Goal: Obtain resource: Obtain resource

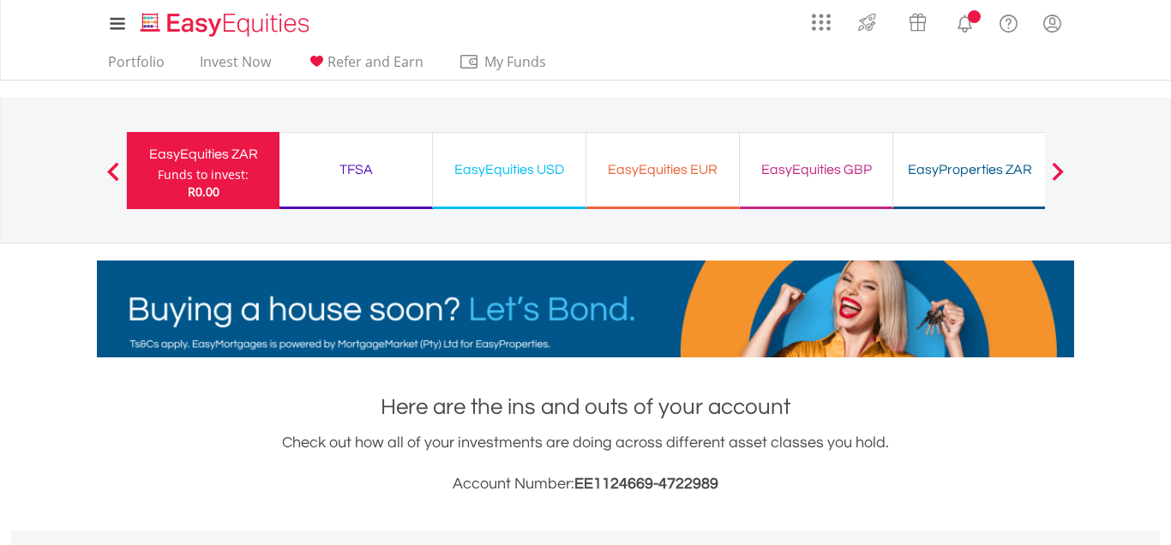
scroll to position [165, 326]
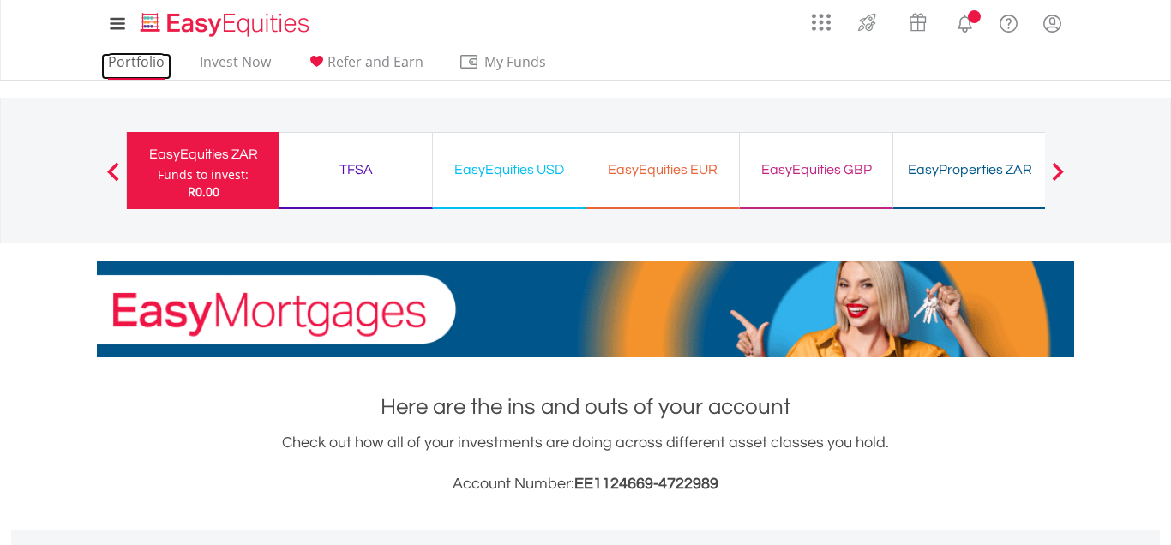
click at [117, 58] on link "Portfolio" at bounding box center [136, 66] width 70 height 27
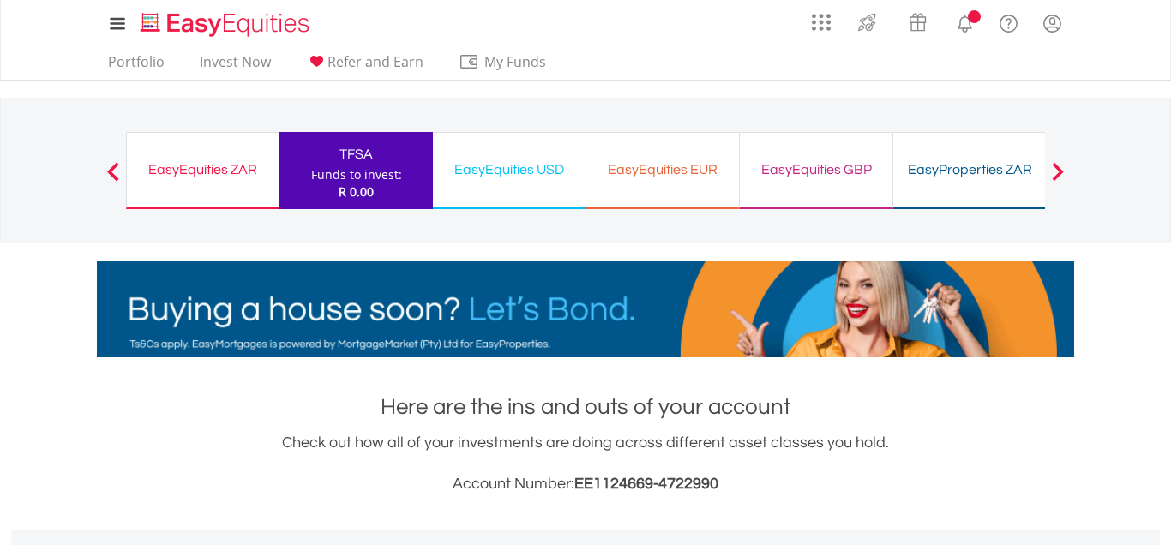
scroll to position [165, 326]
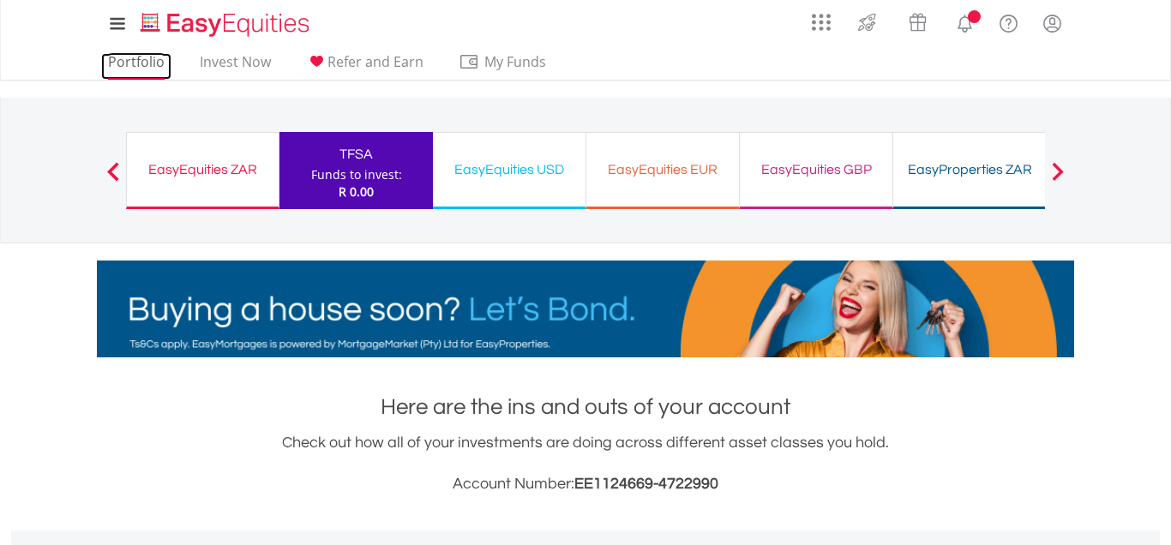
click at [134, 57] on link "Portfolio" at bounding box center [136, 66] width 70 height 27
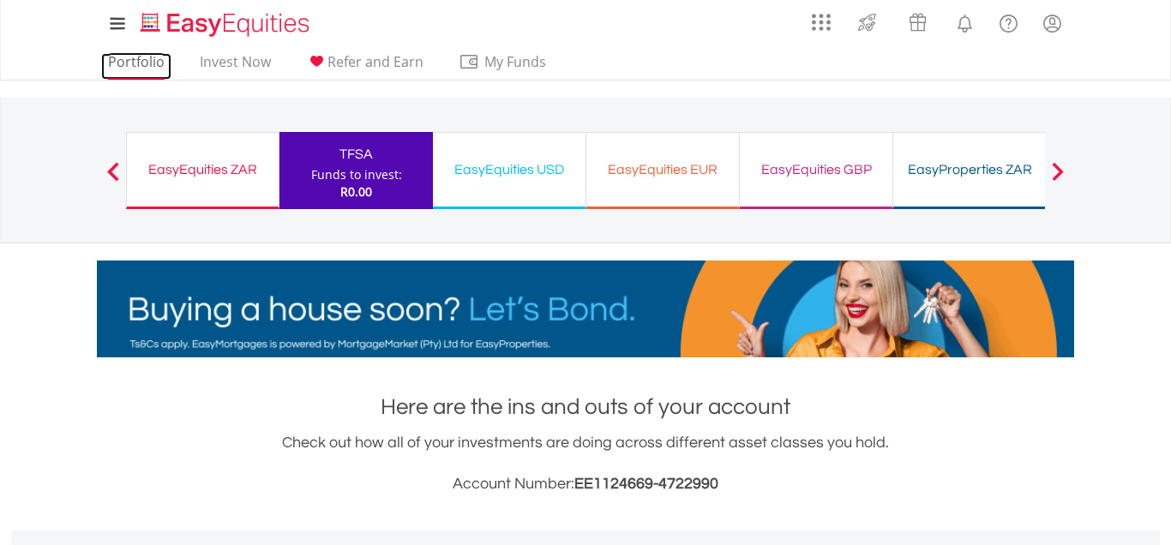
click at [139, 70] on link "Portfolio" at bounding box center [136, 66] width 70 height 27
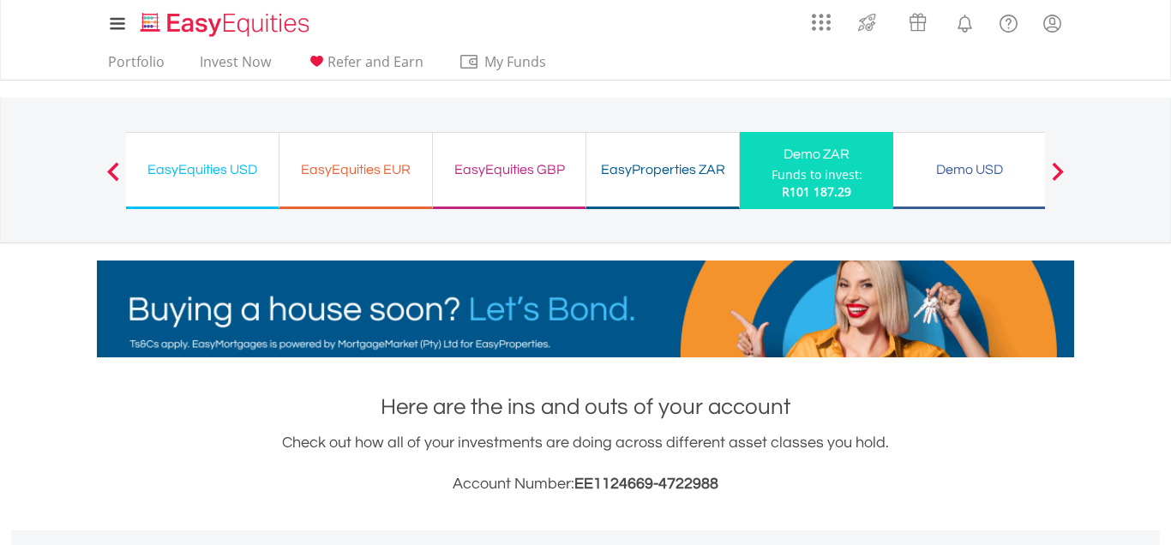
scroll to position [165, 326]
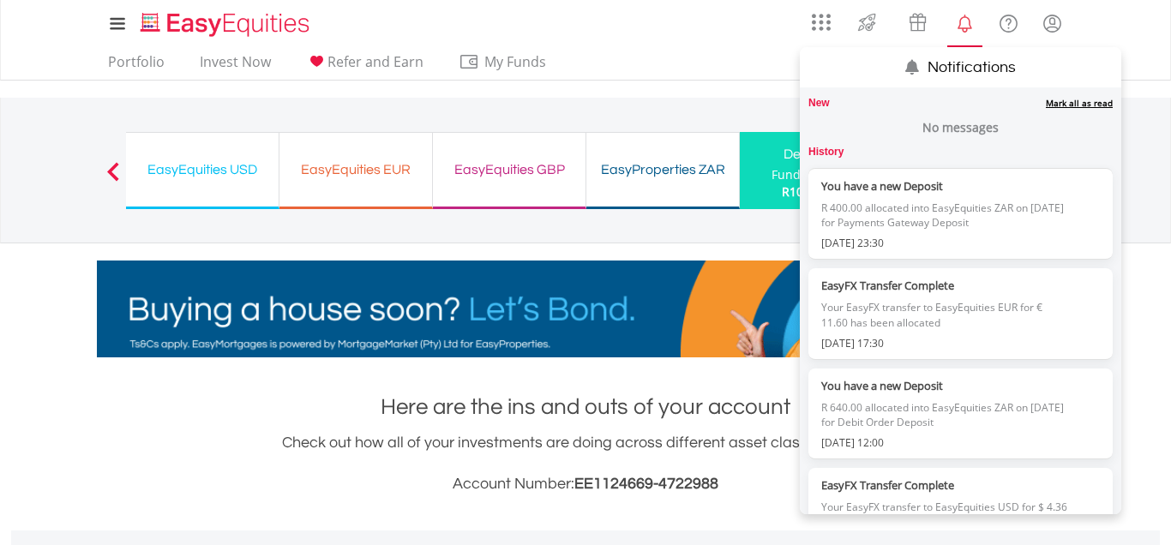
click at [966, 26] on lord-icon "Notifications" at bounding box center [964, 23] width 21 height 21
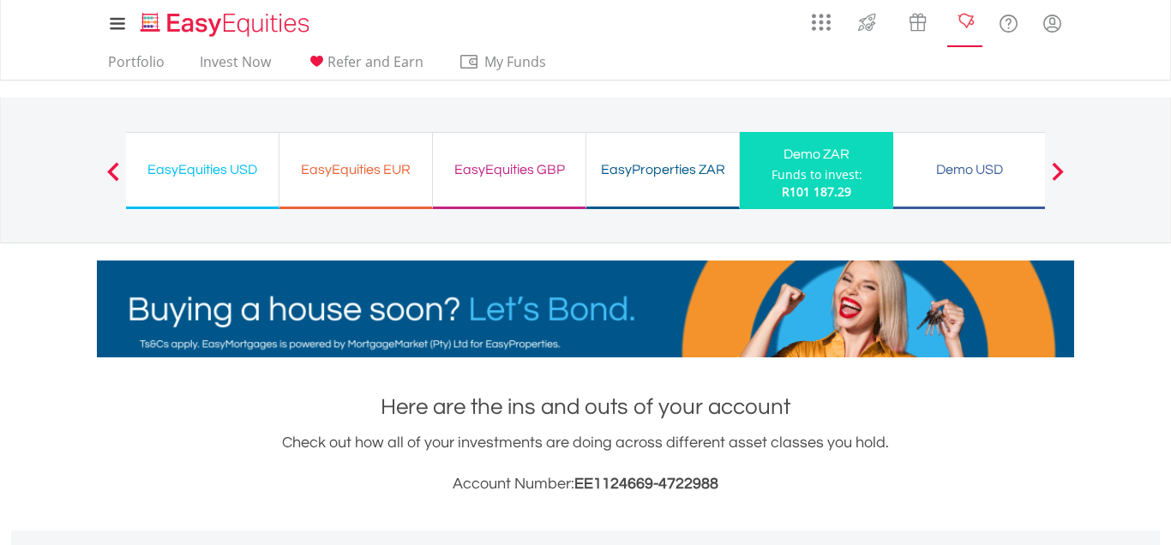
click at [966, 26] on lord-icon "Notifications" at bounding box center [964, 23] width 21 height 21
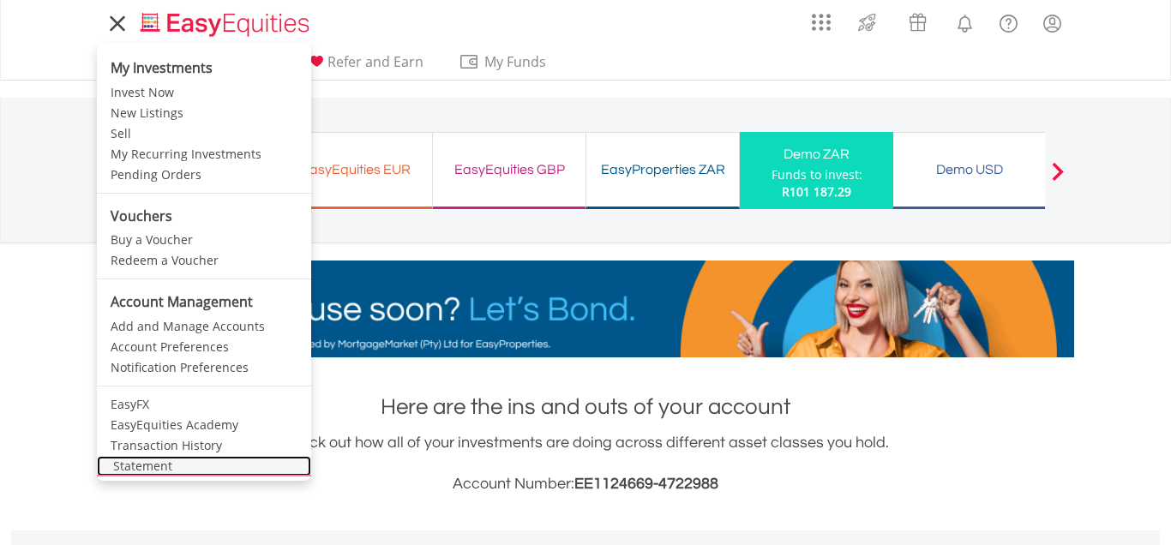
click at [142, 471] on link "Statement" at bounding box center [204, 466] width 214 height 21
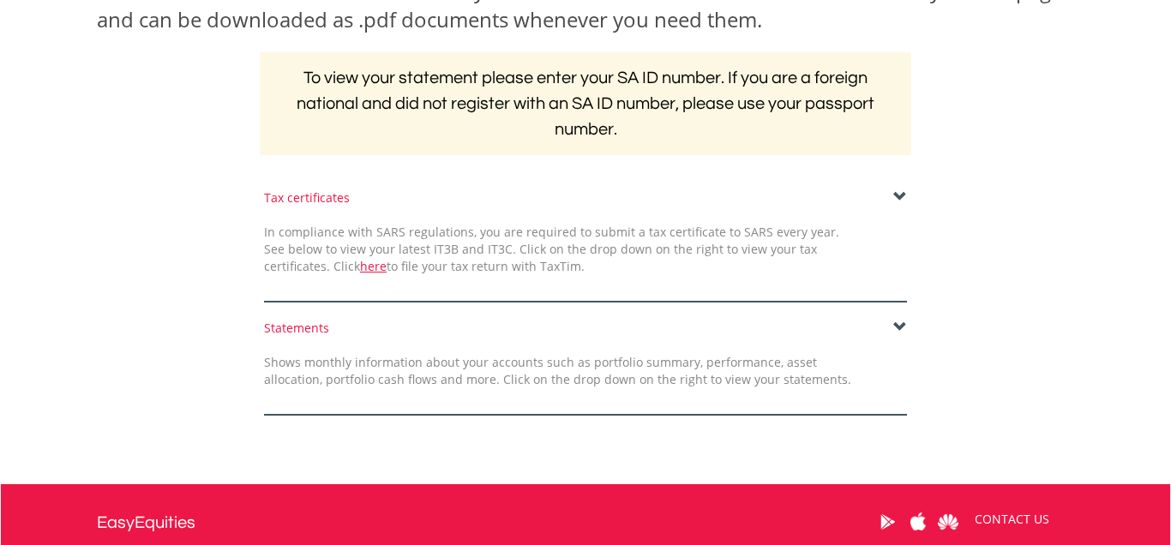
scroll to position [303, 0]
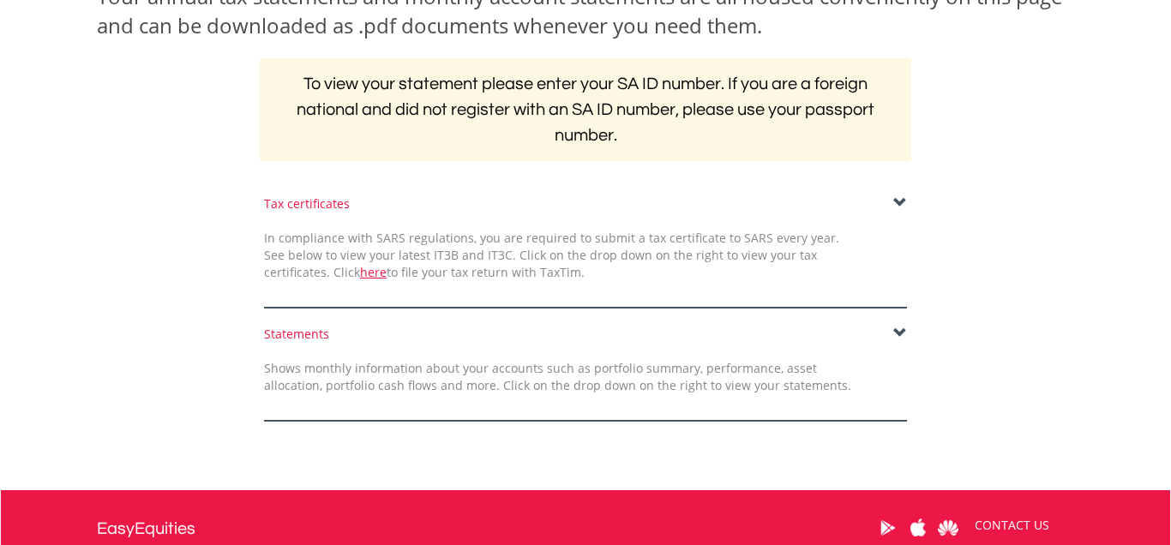
click at [896, 331] on span at bounding box center [900, 334] width 14 height 14
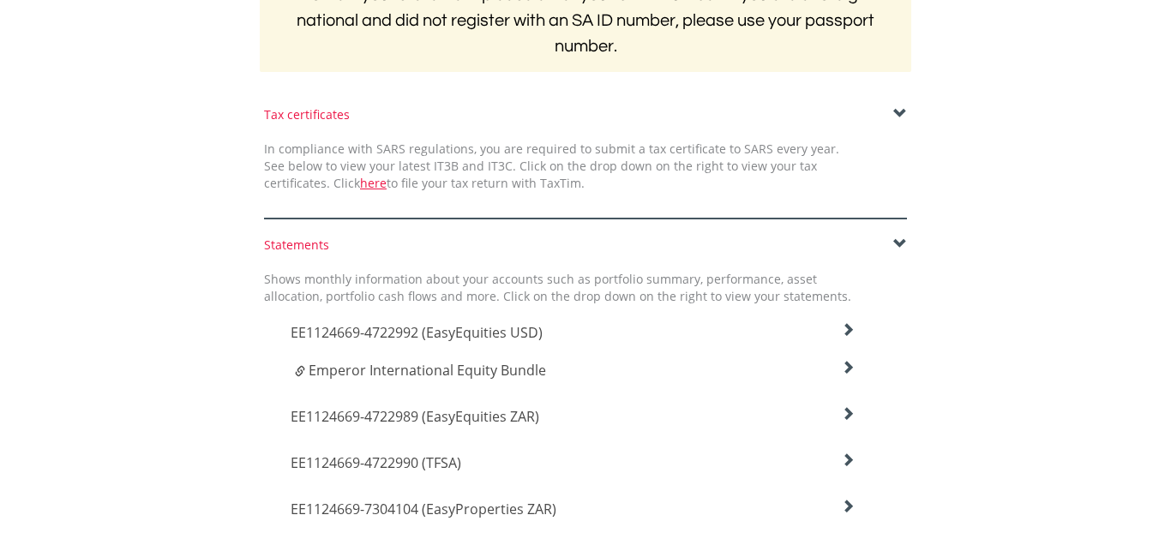
scroll to position [495, 0]
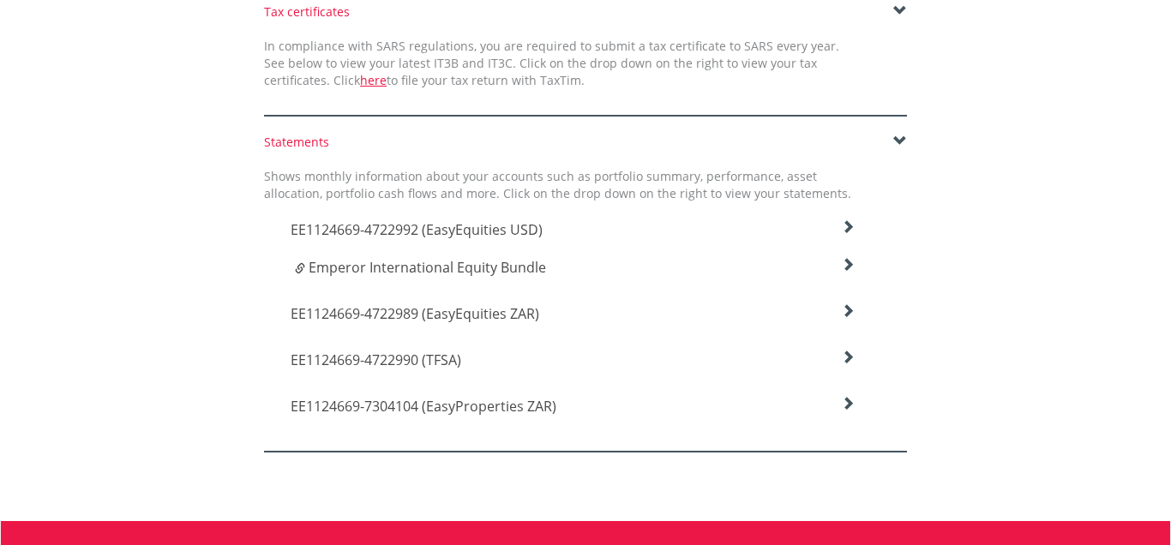
click at [498, 239] on span "EE1124669-7304104 (EasyProperties ZAR)" at bounding box center [417, 229] width 252 height 19
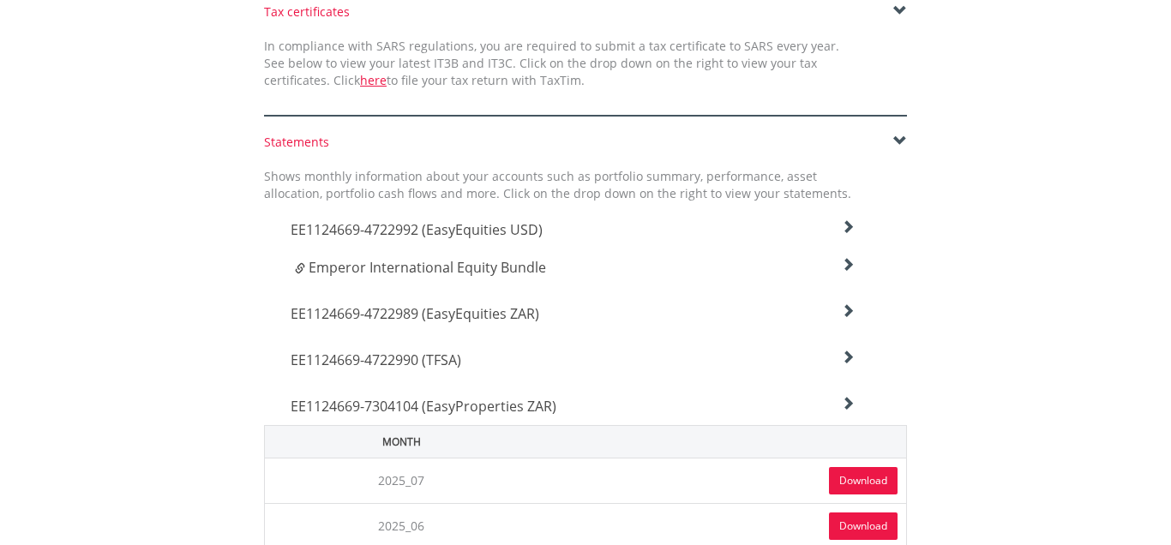
click at [367, 267] on span "Emperor International Equity Bundle" at bounding box center [427, 267] width 237 height 19
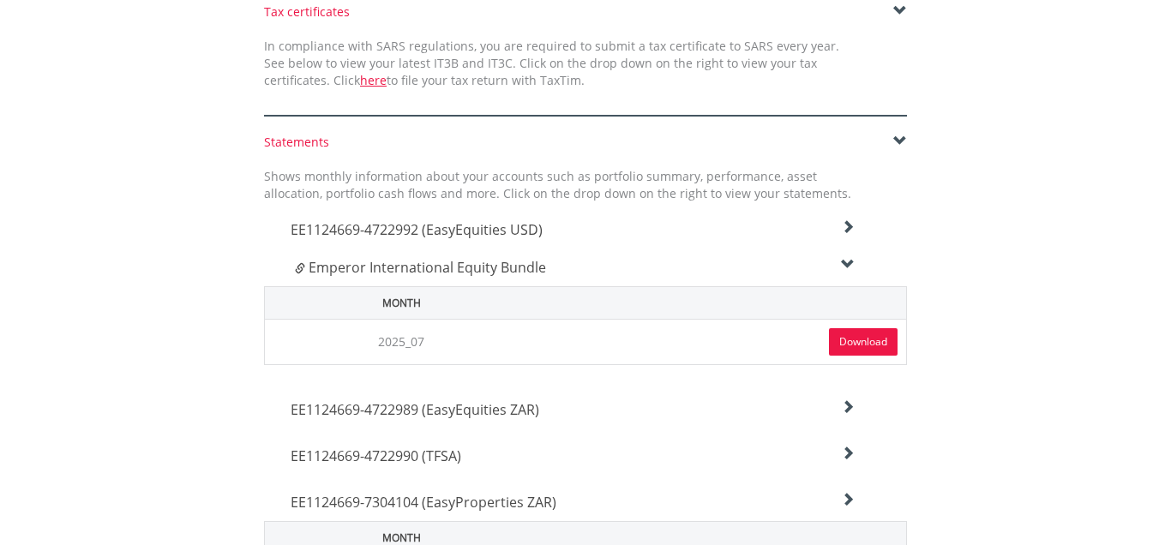
click at [873, 346] on link "Download" at bounding box center [863, 341] width 69 height 27
click at [851, 221] on icon at bounding box center [848, 227] width 14 height 14
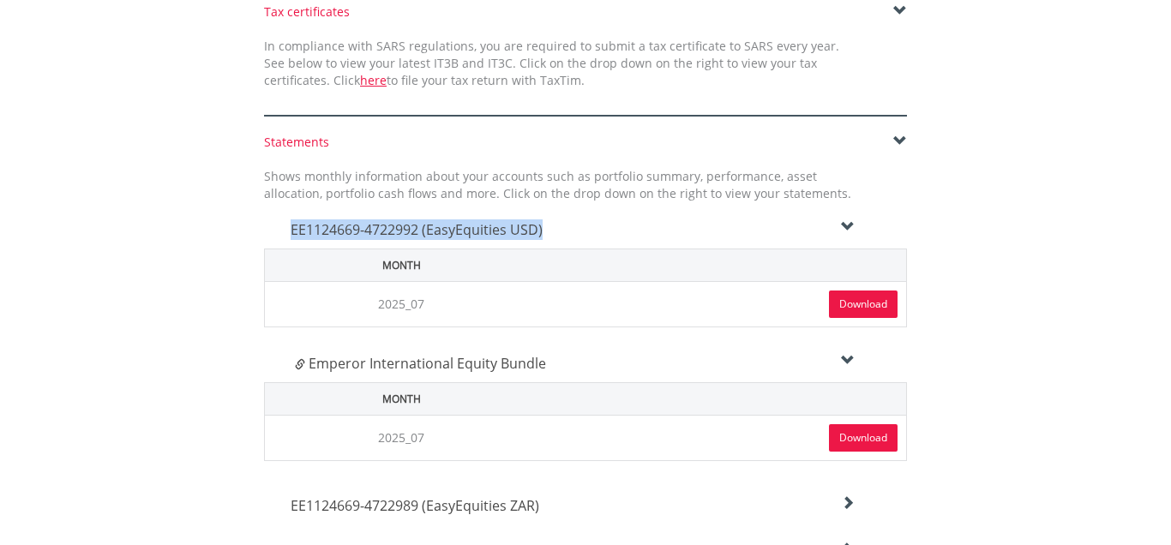
drag, startPoint x: 565, startPoint y: 227, endPoint x: 283, endPoint y: 232, distance: 282.1
click at [283, 232] on div "EE1124669-4722992 (EasyEquities USD)" at bounding box center [573, 225] width 590 height 46
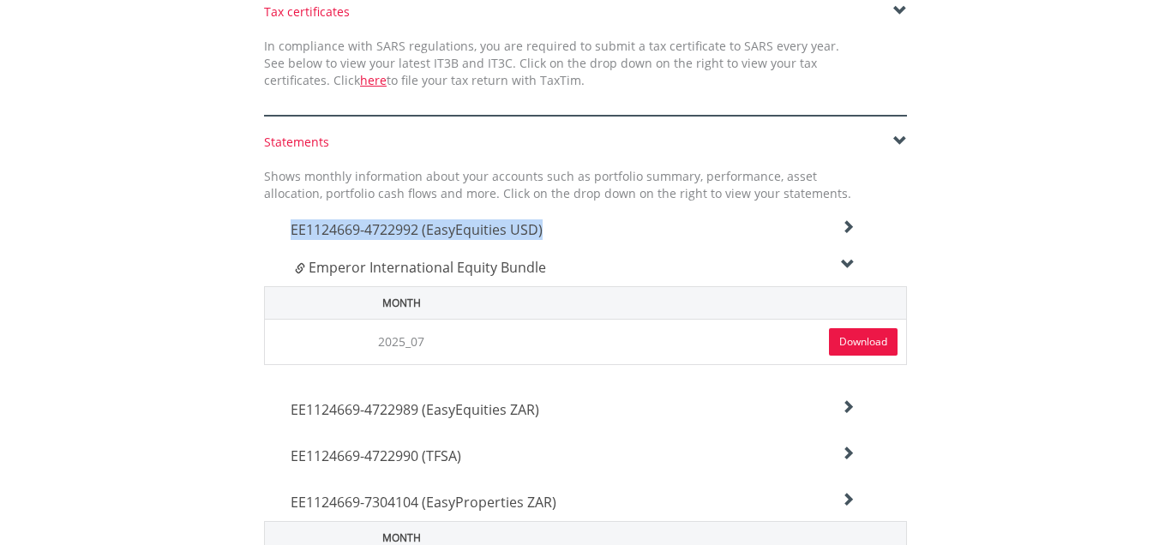
copy span "EE1124669-4722992 (EasyEquities USD)"
click at [854, 225] on div "EE1124669-4722992 (EasyEquities USD)" at bounding box center [573, 225] width 590 height 46
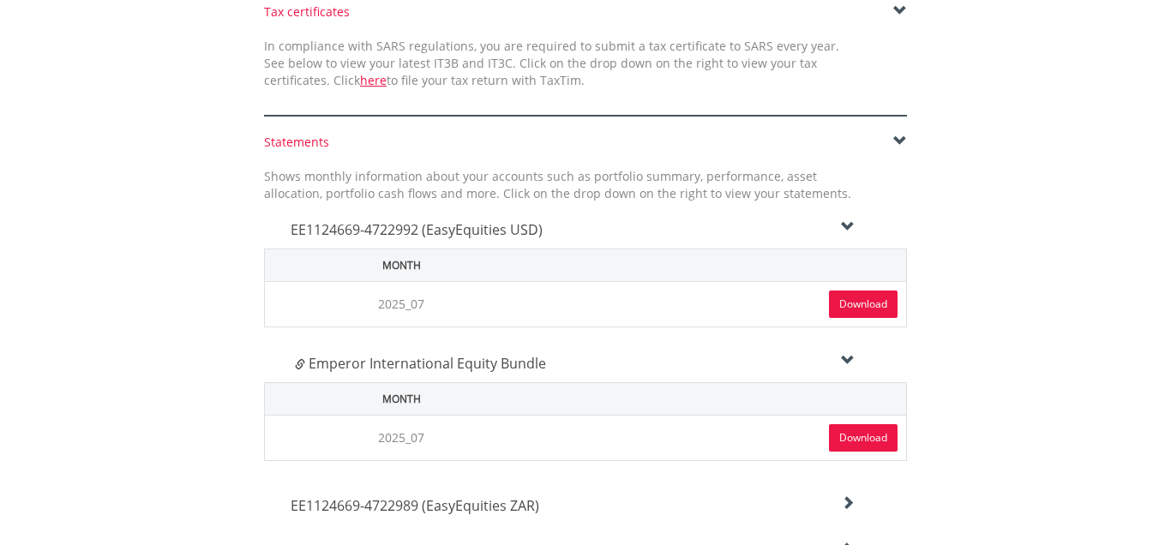
click at [855, 298] on link "Download" at bounding box center [863, 304] width 69 height 27
click at [196, 207] on div "Statements Shows monthly information about your accounts such as portfolio summ…" at bounding box center [585, 460] width 1003 height 652
click at [298, 366] on icon at bounding box center [300, 364] width 10 height 10
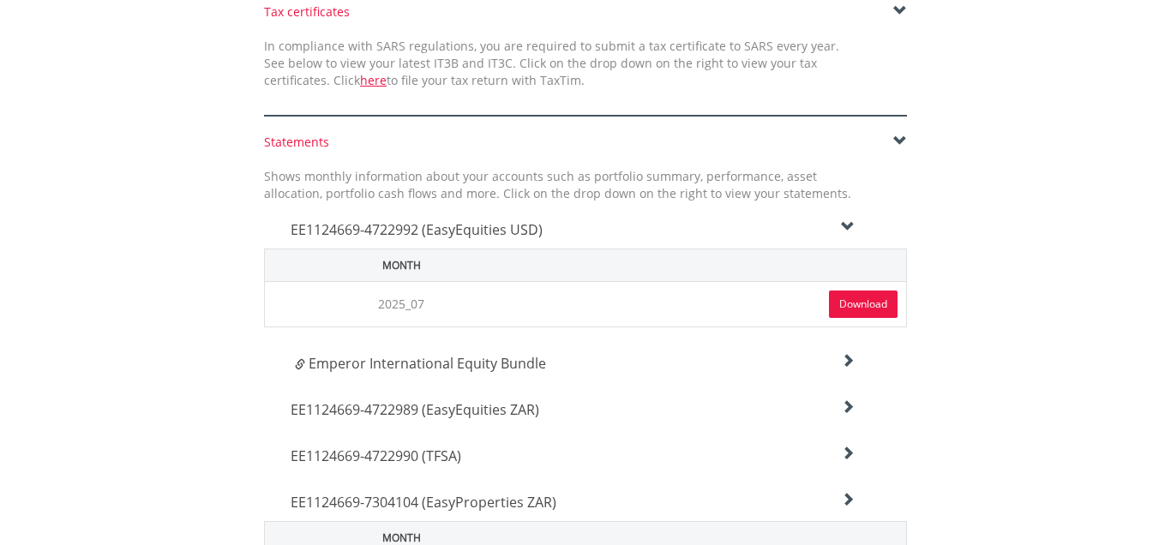
click at [415, 364] on span "Emperor International Equity Bundle" at bounding box center [427, 363] width 237 height 19
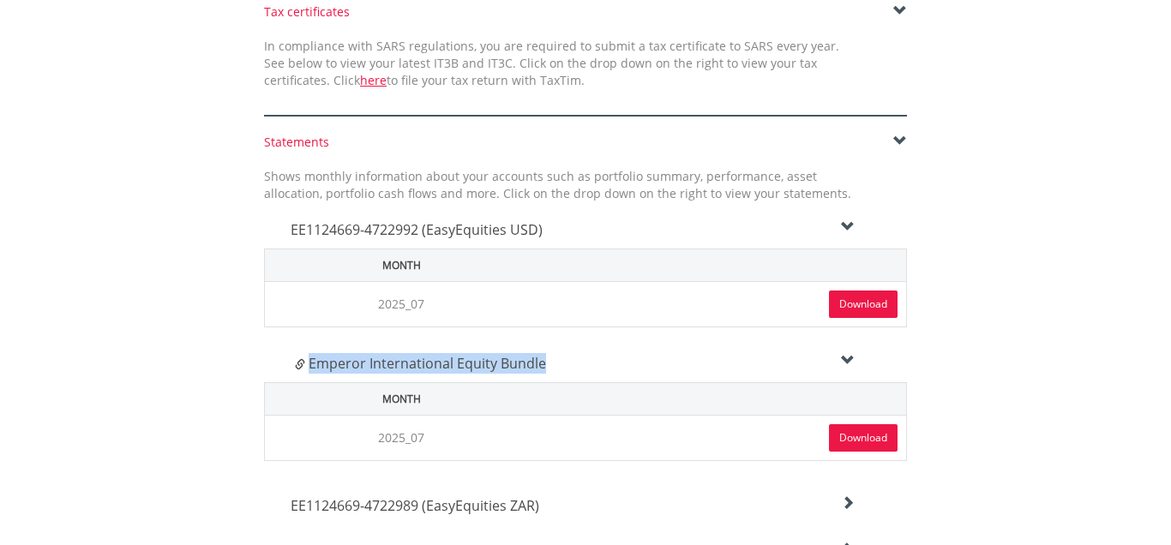
drag, startPoint x: 562, startPoint y: 364, endPoint x: 310, endPoint y: 368, distance: 252.9
click at [310, 368] on h4 "Emperor International Equity Bundle" at bounding box center [575, 363] width 560 height 21
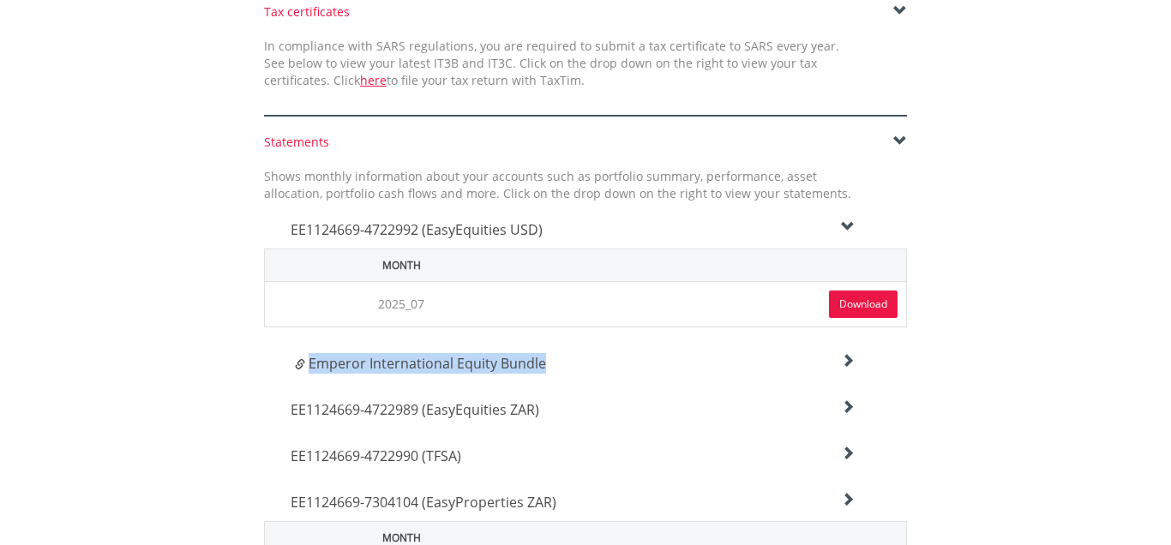
copy span "Emperor International Equity Bundle"
click at [850, 359] on icon at bounding box center [848, 361] width 14 height 14
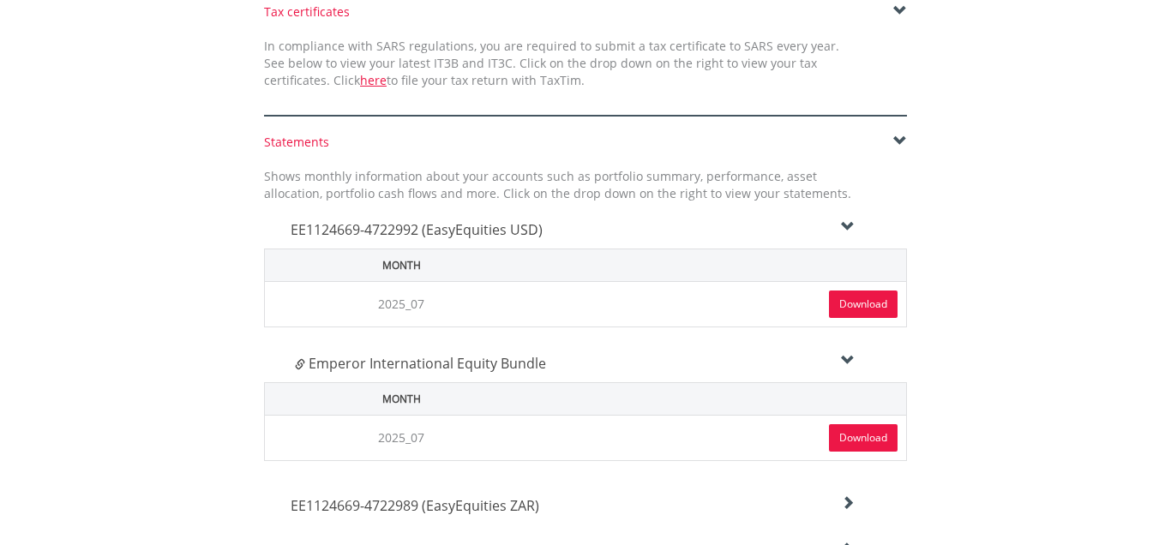
click at [867, 433] on link "Download" at bounding box center [863, 437] width 69 height 27
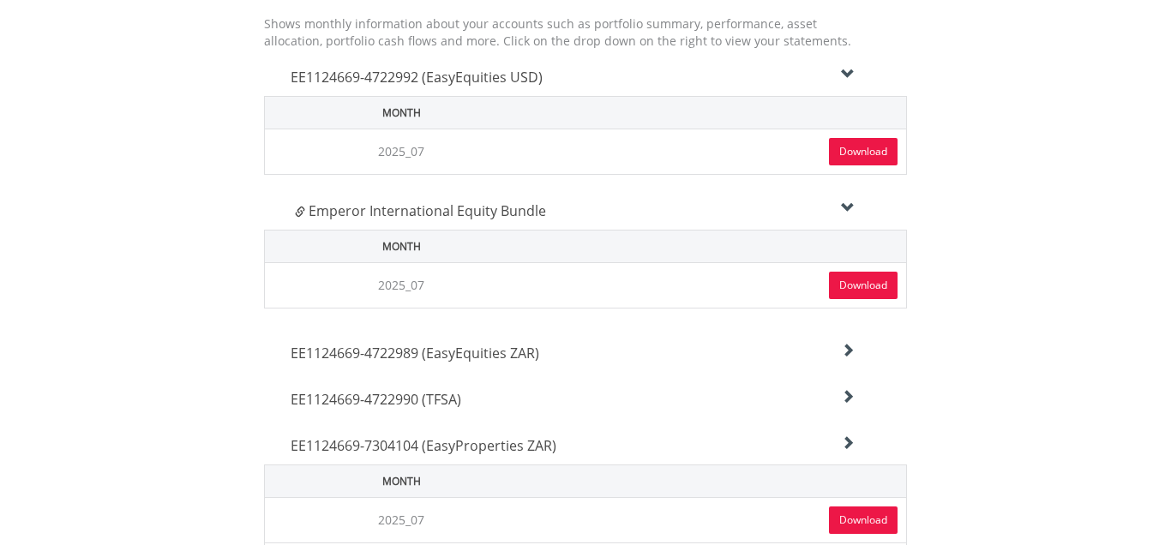
scroll to position [655, 0]
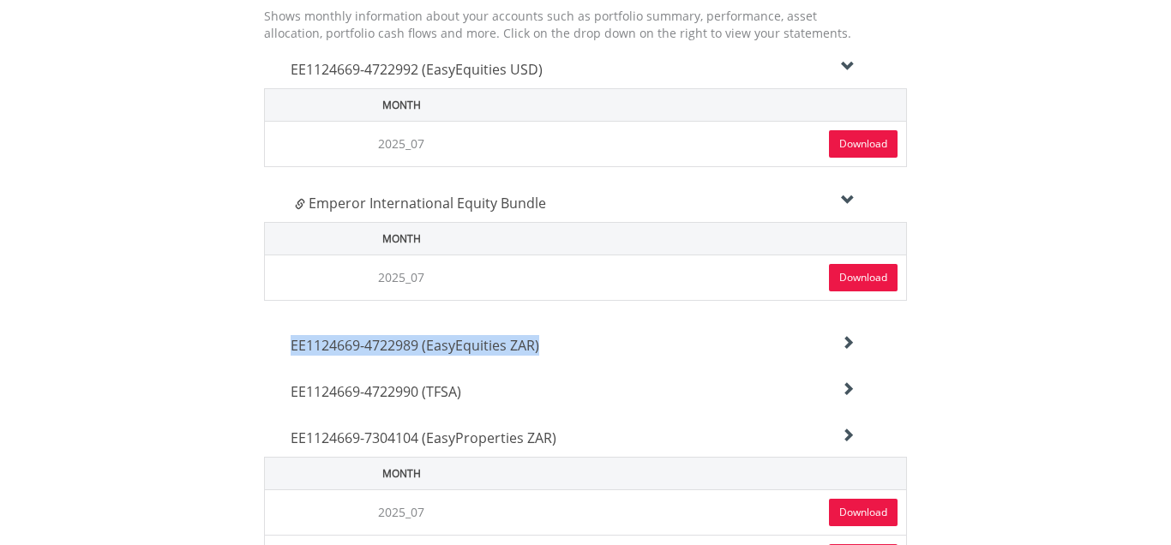
drag, startPoint x: 577, startPoint y: 347, endPoint x: 340, endPoint y: 350, distance: 236.6
click at [291, 348] on h4 "EE1124669-4722989 (EasyEquities ZAR)" at bounding box center [573, 345] width 564 height 21
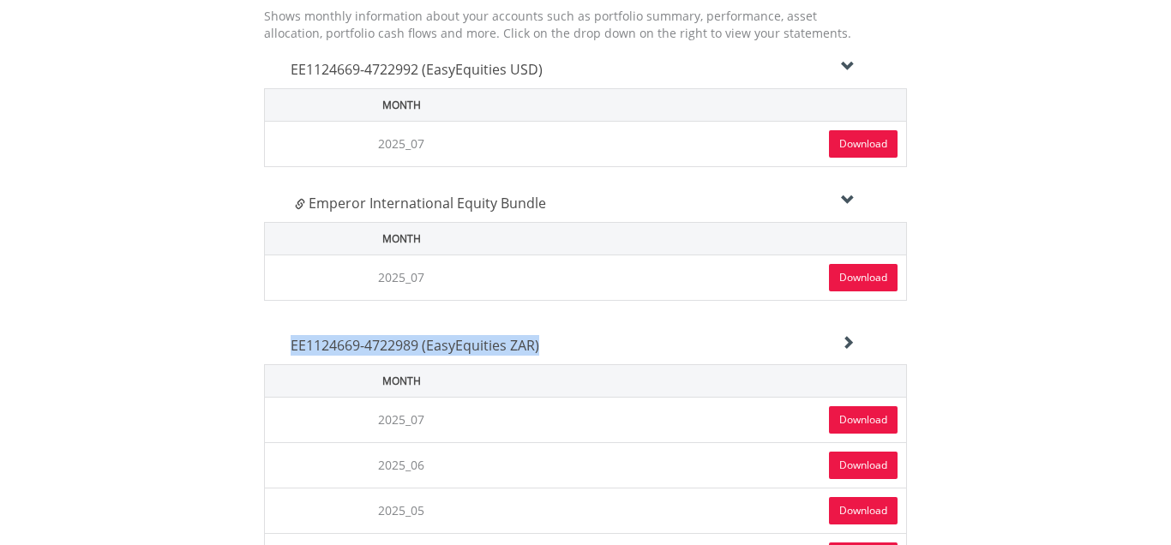
copy span "EE1124669-4722989 (EasyEquities ZAR)"
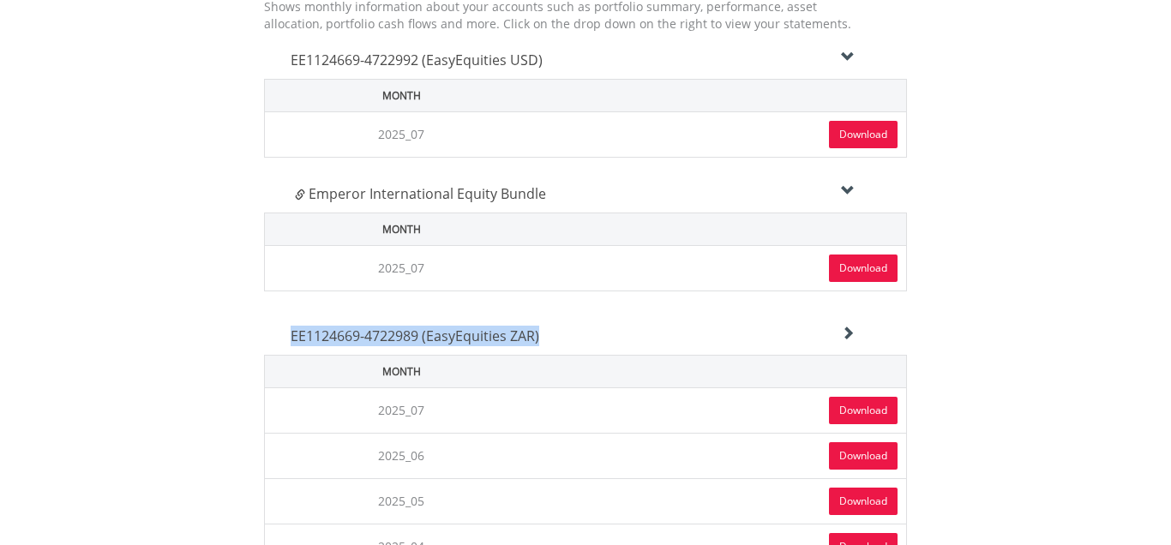
scroll to position [673, 0]
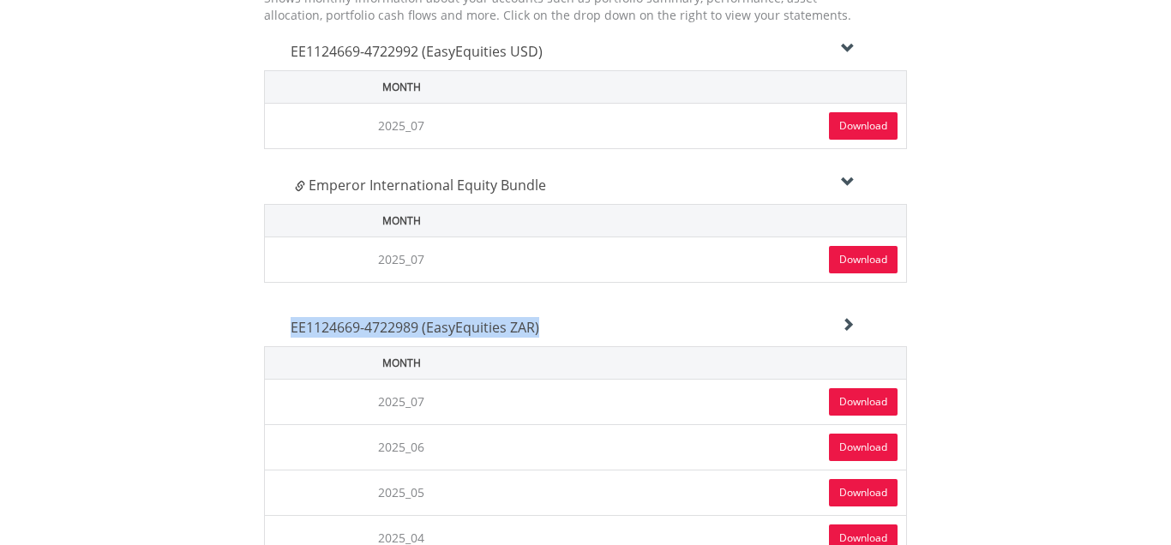
click at [855, 395] on link "Download" at bounding box center [863, 401] width 69 height 27
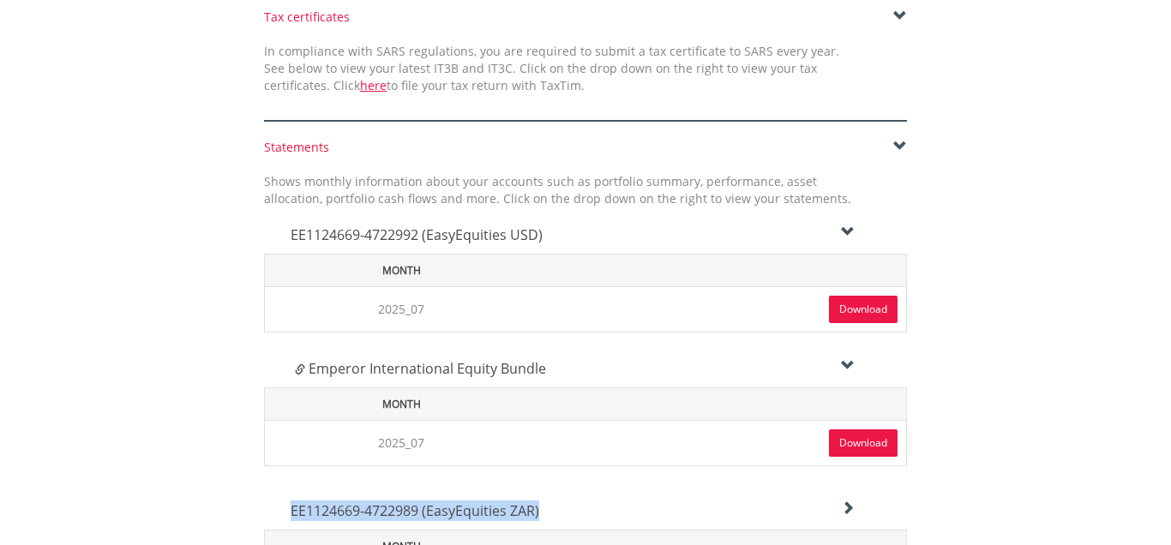
scroll to position [708, 0]
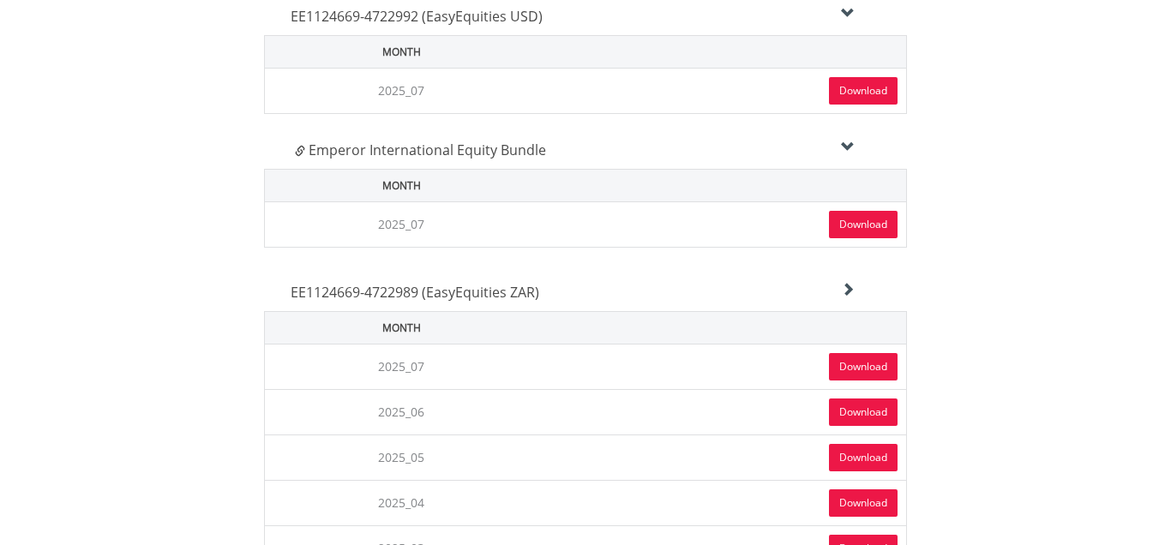
click at [854, 287] on icon at bounding box center [848, 290] width 14 height 14
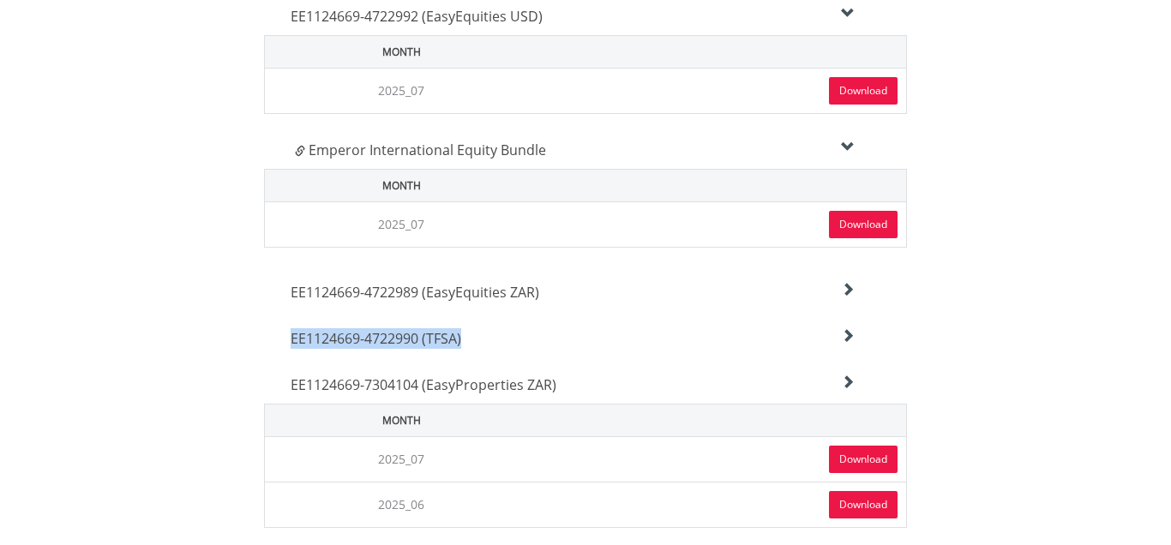
drag, startPoint x: 485, startPoint y: 340, endPoint x: 298, endPoint y: 344, distance: 186.9
click at [291, 311] on div "EE1124669-4722990 (TFSA)" at bounding box center [573, 288] width 590 height 46
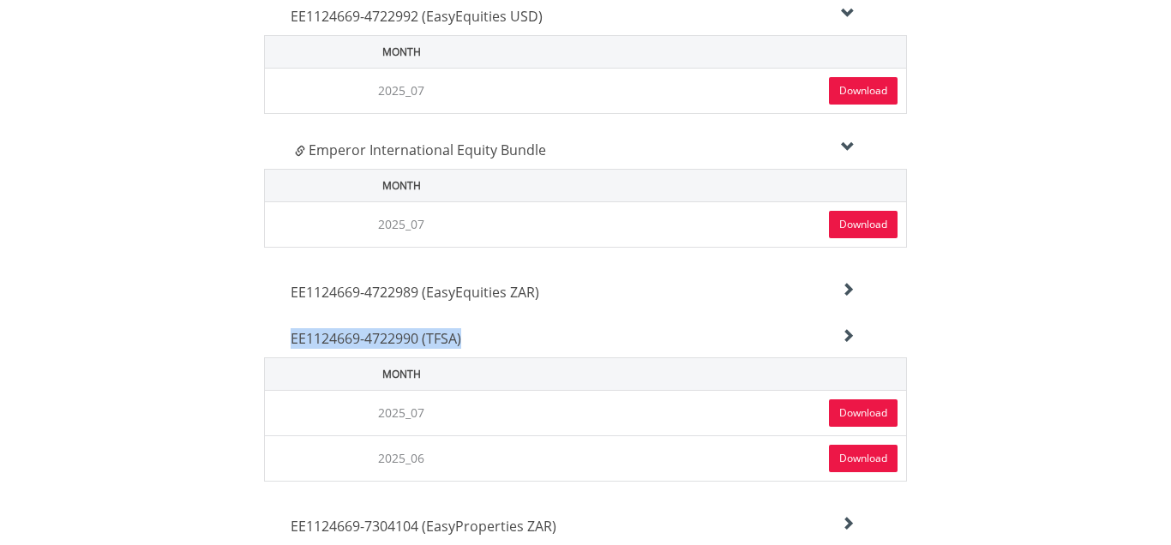
copy span "EE1124669-4722990 (TFSA)"
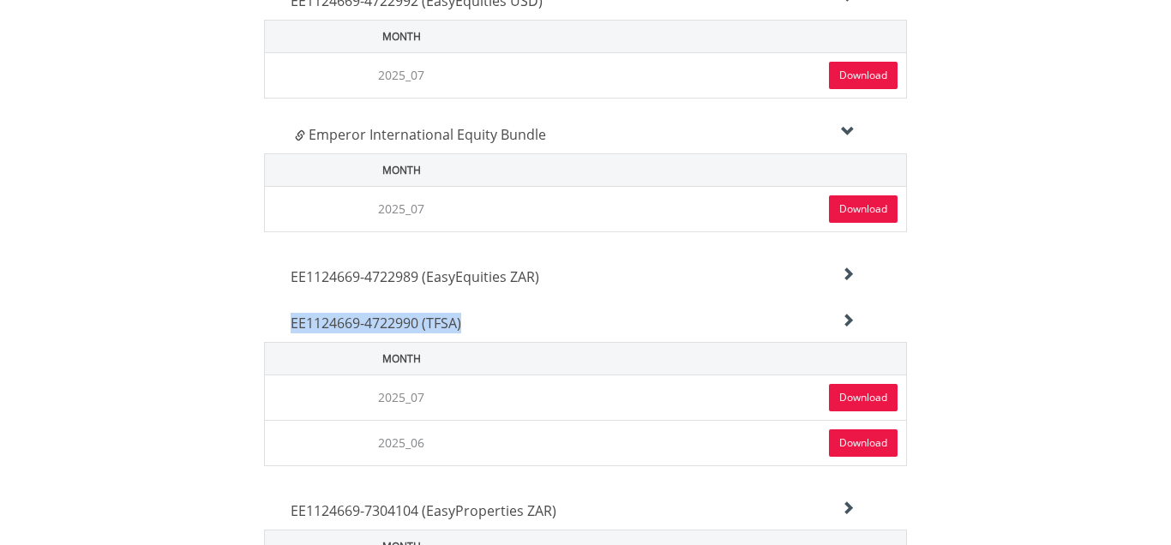
scroll to position [726, 0]
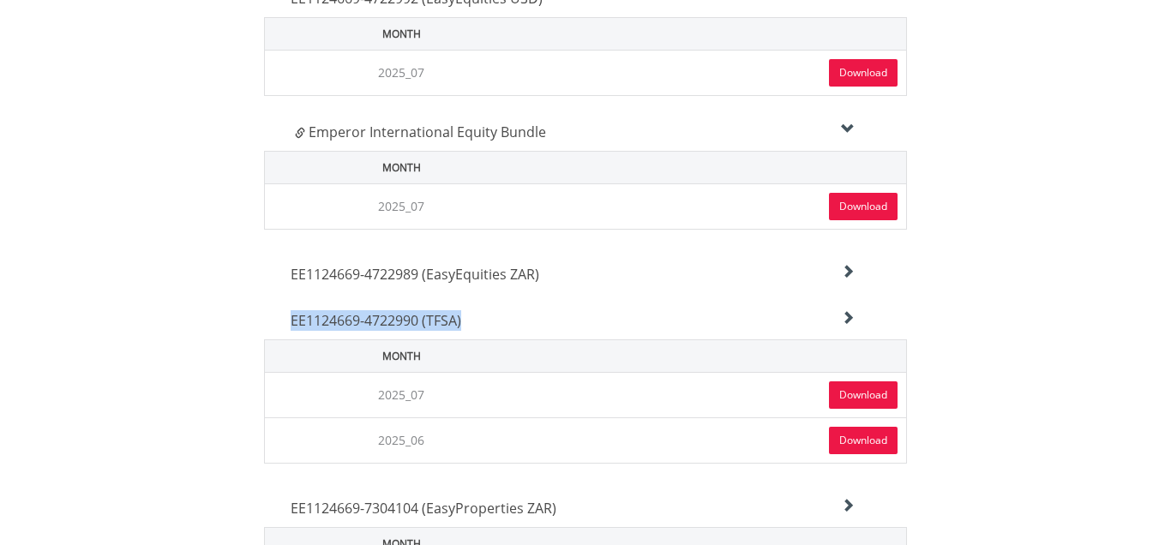
click at [867, 395] on link "Download" at bounding box center [863, 395] width 69 height 27
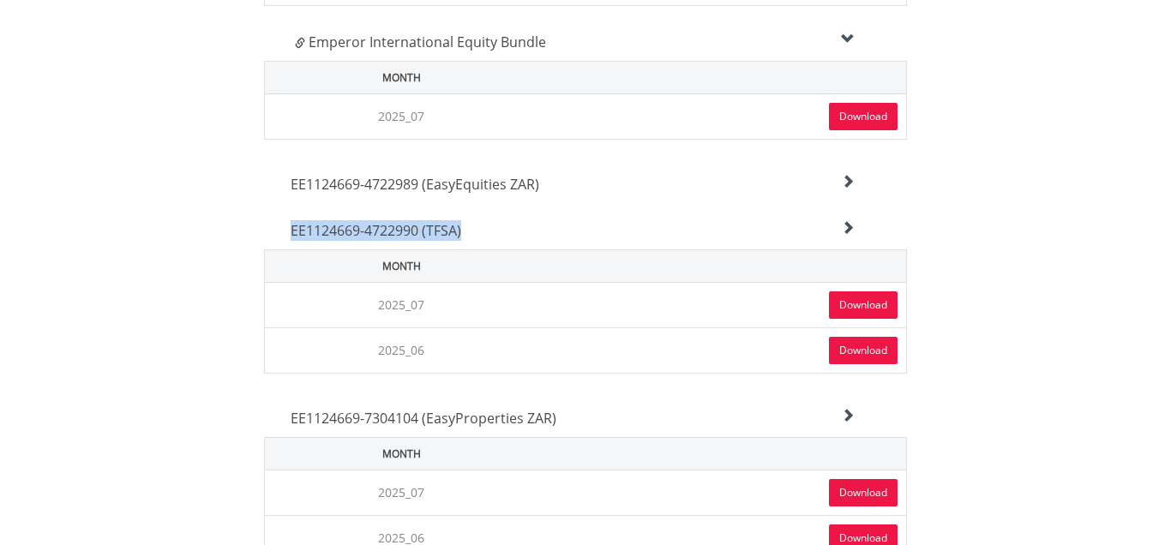
scroll to position [817, 0]
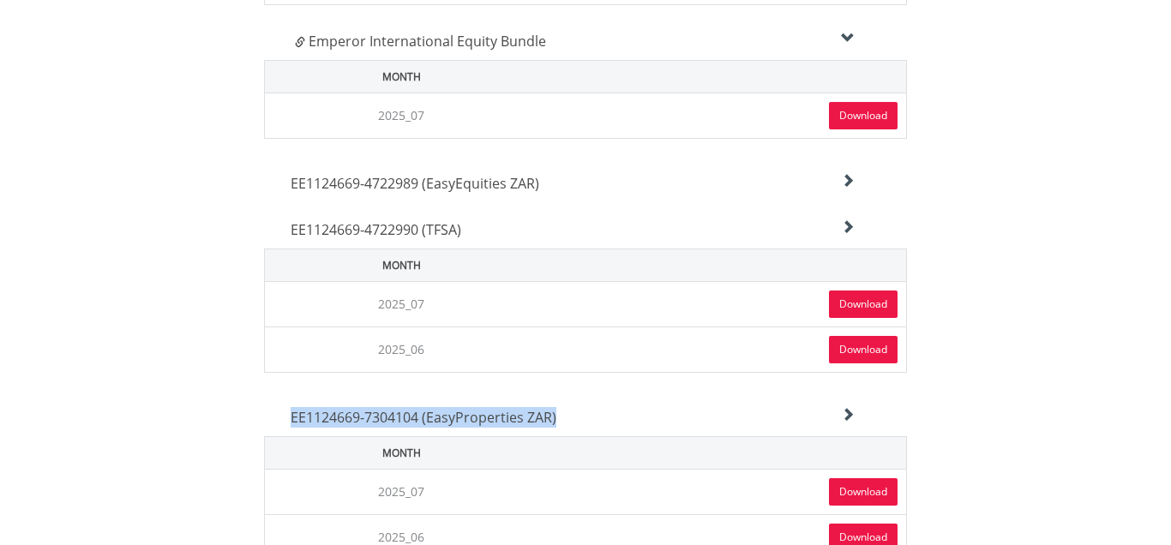
drag, startPoint x: 603, startPoint y: 421, endPoint x: 291, endPoint y: 423, distance: 311.2
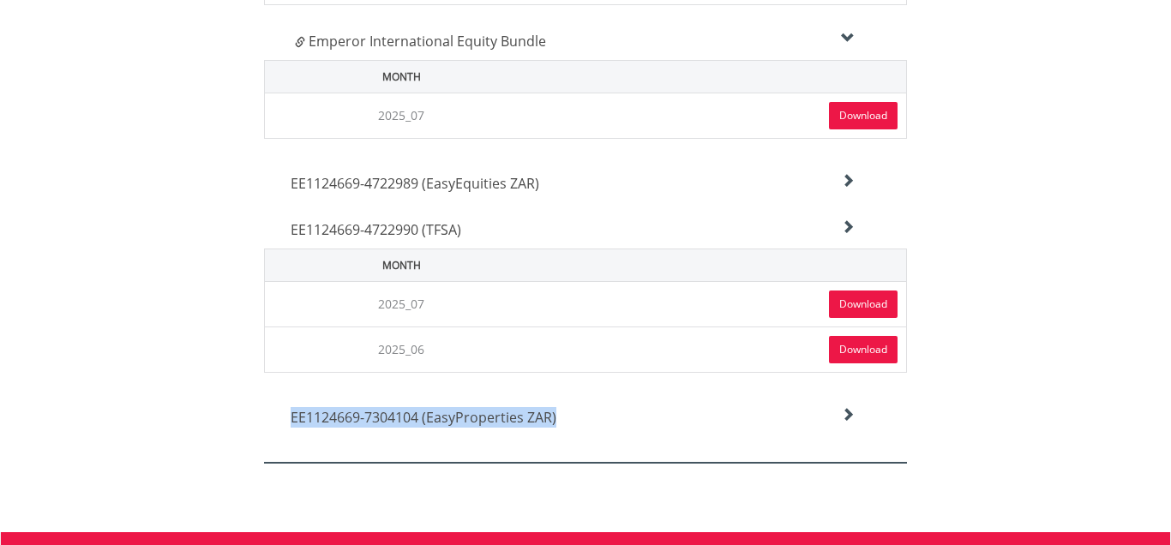
copy span "EE1124669-7304104 (EasyProperties ZAR)"
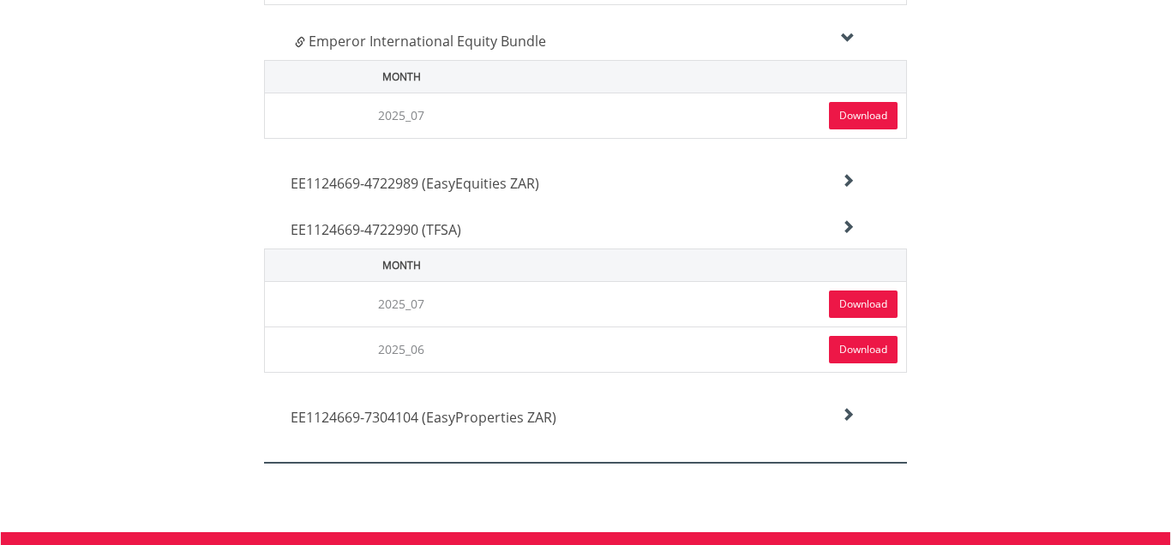
drag, startPoint x: 965, startPoint y: 326, endPoint x: 979, endPoint y: 330, distance: 14.4
click at [968, 326] on div "Statements Shows monthly information about your accounts such as portfolio summ…" at bounding box center [585, 137] width 1003 height 652
click at [850, 188] on icon at bounding box center [848, 181] width 14 height 14
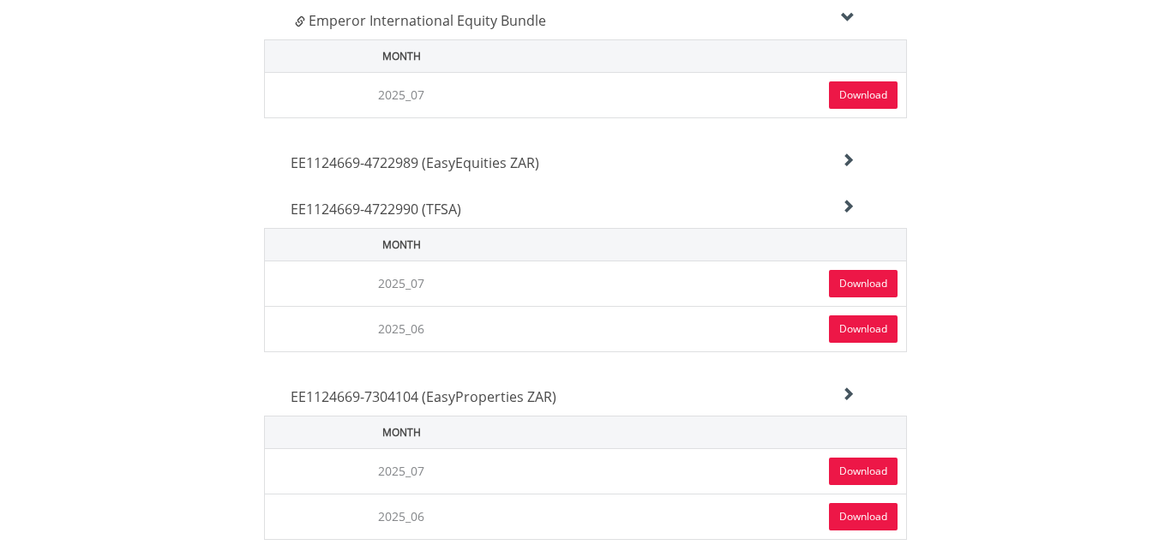
scroll to position [844, 0]
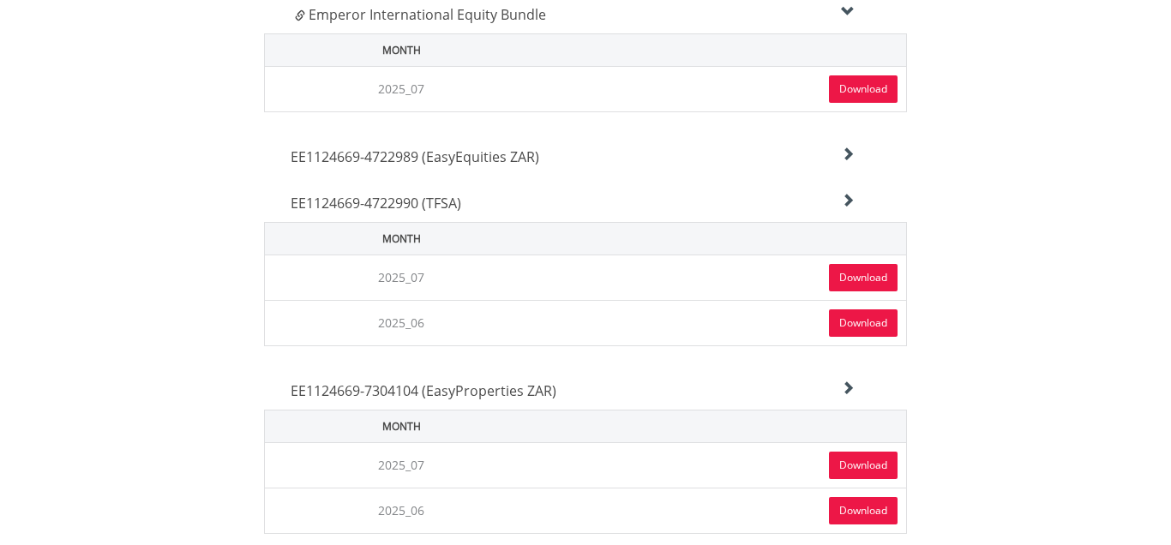
click at [859, 468] on link "Download" at bounding box center [863, 465] width 69 height 27
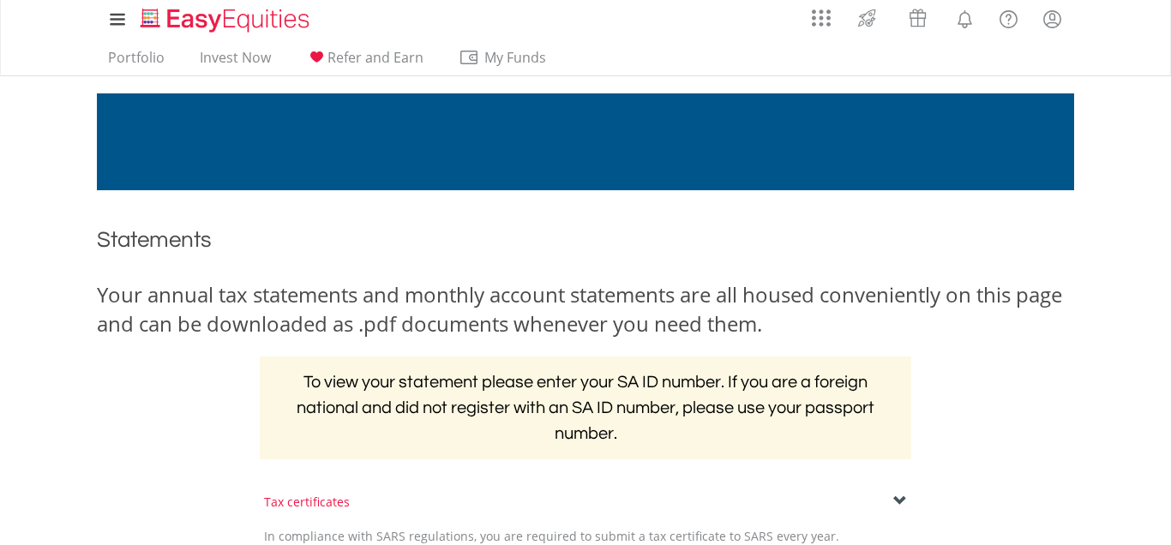
scroll to position [0, 0]
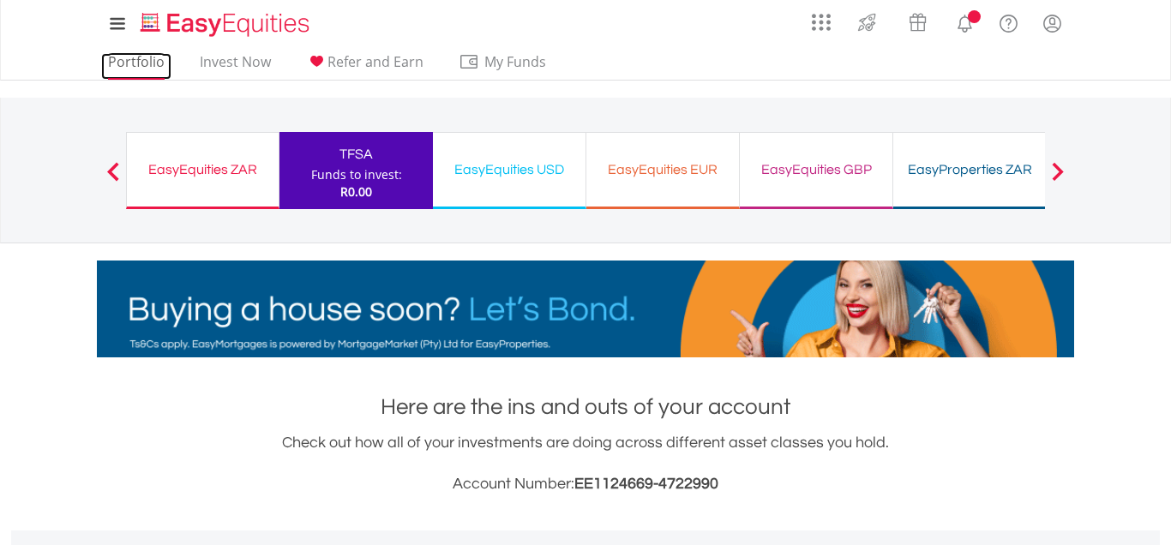
click at [139, 65] on link "Portfolio" at bounding box center [136, 66] width 70 height 27
